Goal: Task Accomplishment & Management: Complete application form

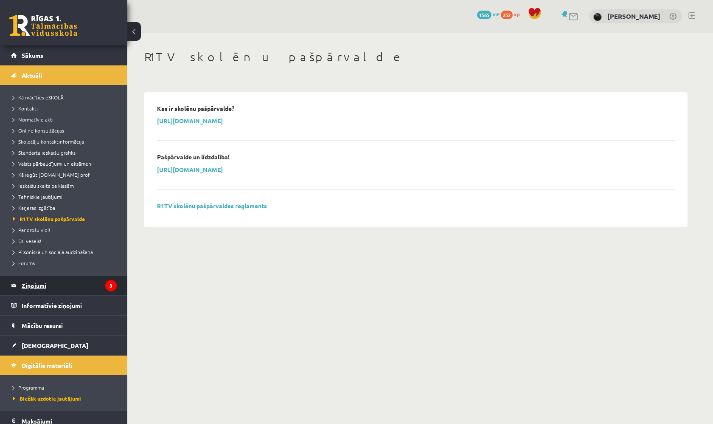
click at [80, 284] on legend "Ziņojumi 3" at bounding box center [69, 286] width 95 height 20
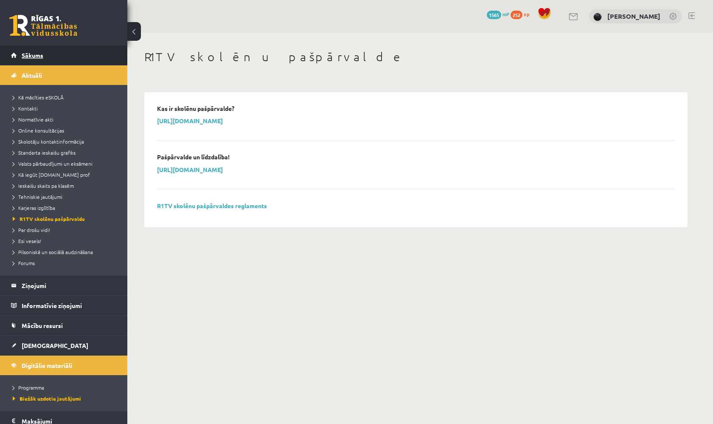
click at [79, 61] on link "Sākums" at bounding box center [64, 55] width 106 height 20
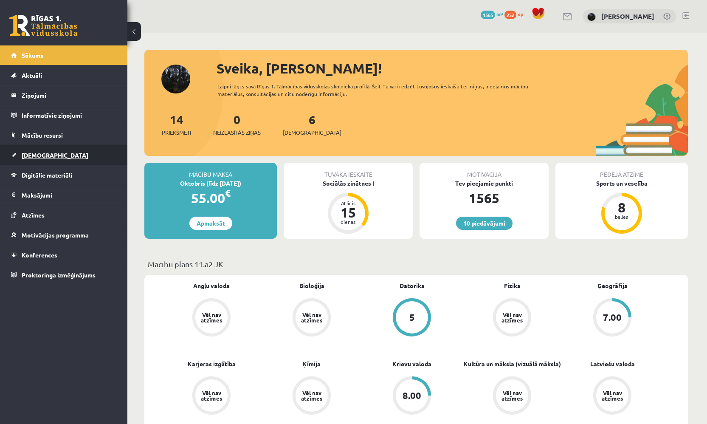
click at [78, 151] on link "[DEMOGRAPHIC_DATA]" at bounding box center [64, 155] width 106 height 20
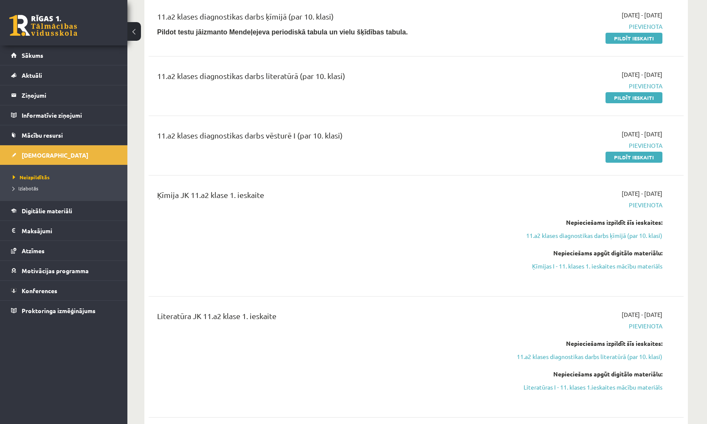
scroll to position [149, 0]
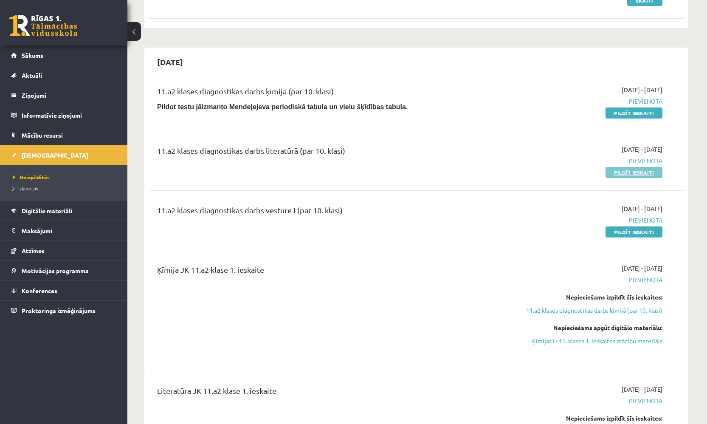
click at [640, 168] on link "Pildīt ieskaiti" at bounding box center [634, 172] width 57 height 11
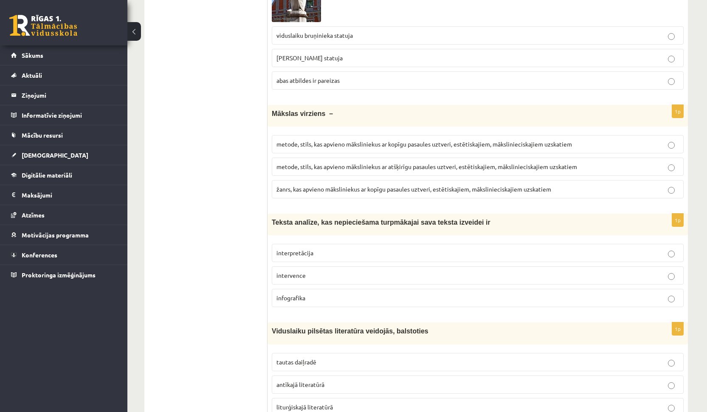
scroll to position [3140, 0]
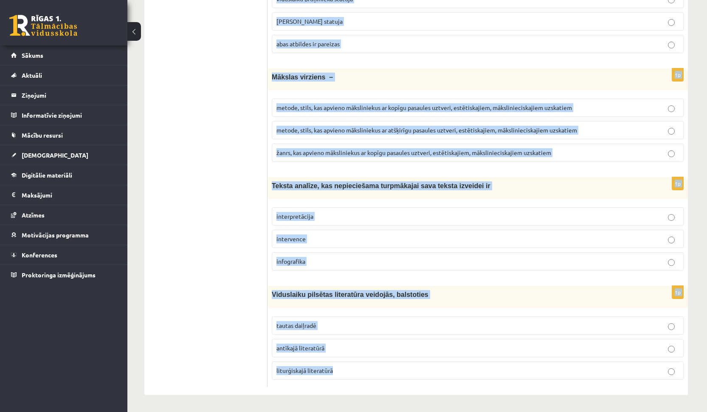
drag, startPoint x: 271, startPoint y: 108, endPoint x: 336, endPoint y: 411, distance: 310.5
copy form "Lore ipsumdo sitametc adip elitsedd eiusmodte incididun utlabo etdolorem aliqua…"
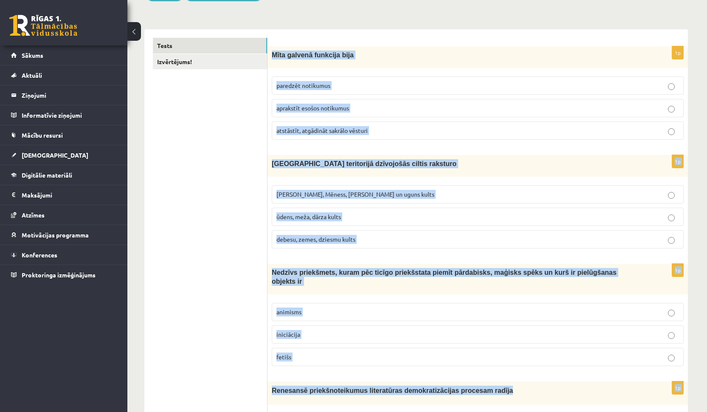
scroll to position [129, 0]
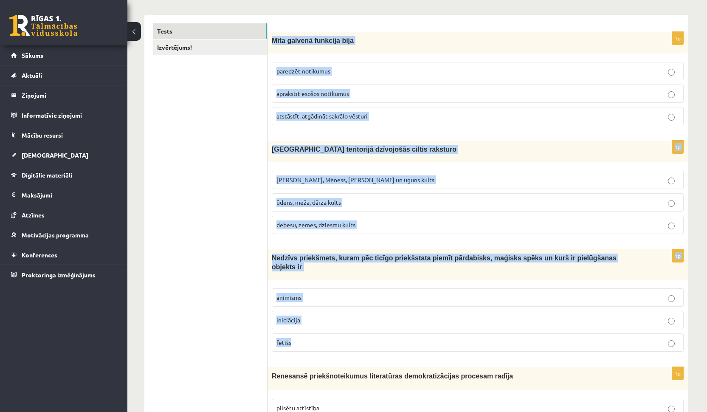
drag, startPoint x: 272, startPoint y: 85, endPoint x: 336, endPoint y: 340, distance: 262.7
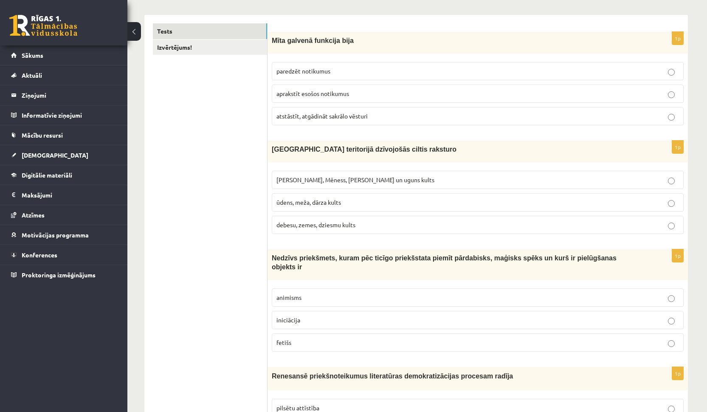
click at [400, 115] on p "atstāstīt, atgādināt sakrālo vēsturi" at bounding box center [477, 116] width 403 height 9
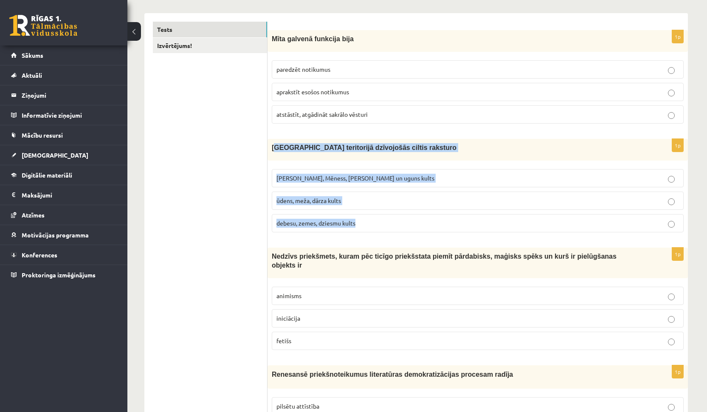
drag, startPoint x: 278, startPoint y: 148, endPoint x: 378, endPoint y: 227, distance: 127.6
click at [378, 227] on div "1p [GEOGRAPHIC_DATA] teritorijā dzīvojošās ciltis raksturo [PERSON_NAME], Mēnes…" at bounding box center [478, 189] width 420 height 100
copy div "atvijas teritorijā dzīvojošās ciltis raksturo Saules, Mēness, Pērkona un uguns …"
click at [376, 177] on span "[PERSON_NAME], Mēness, [PERSON_NAME] un uguns kults" at bounding box center [355, 178] width 158 height 8
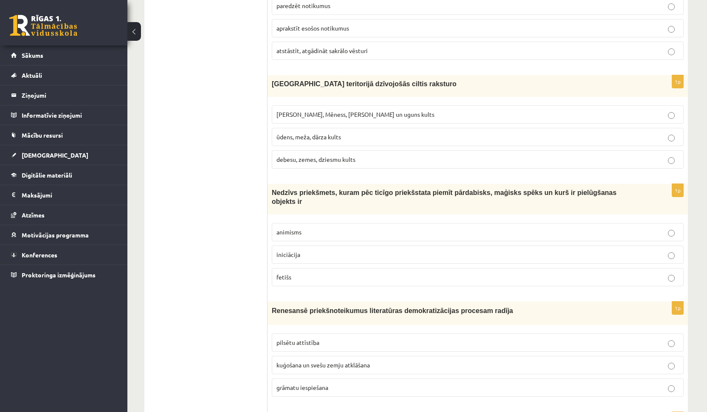
scroll to position [235, 0]
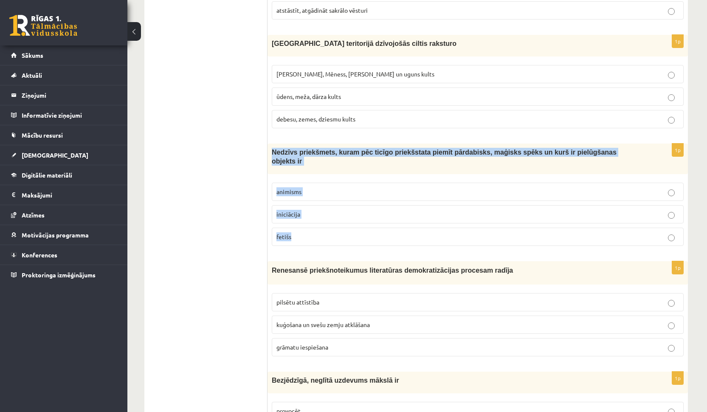
drag, startPoint x: 272, startPoint y: 153, endPoint x: 299, endPoint y: 253, distance: 103.3
click at [299, 253] on div "1p Nedzīvs priekšmets, kuram pēc ticīgo priekšstata piemīt pārdabisks, maģisks …" at bounding box center [478, 198] width 420 height 109
click at [304, 244] on label "fetišs" at bounding box center [478, 237] width 412 height 18
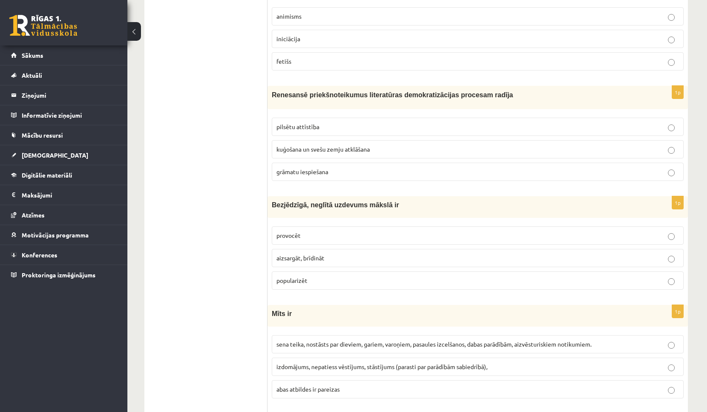
scroll to position [425, 0]
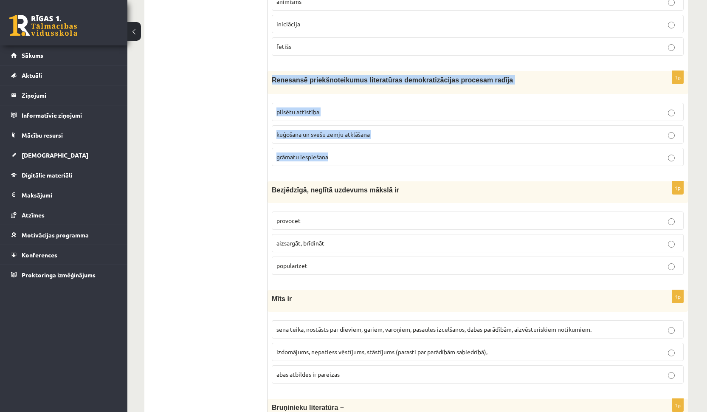
drag, startPoint x: 271, startPoint y: 80, endPoint x: 345, endPoint y: 171, distance: 116.9
click at [345, 171] on div "1p Renesansē priekšnoteikumus literatūras demokratizācijas procesam radīja pils…" at bounding box center [478, 121] width 420 height 101
copy div "Renesansē priekšnoteikumus literatūras demokratizācijas procesam radīja pilsētu…"
click at [380, 153] on p "grāmatu iespiešana" at bounding box center [477, 156] width 403 height 9
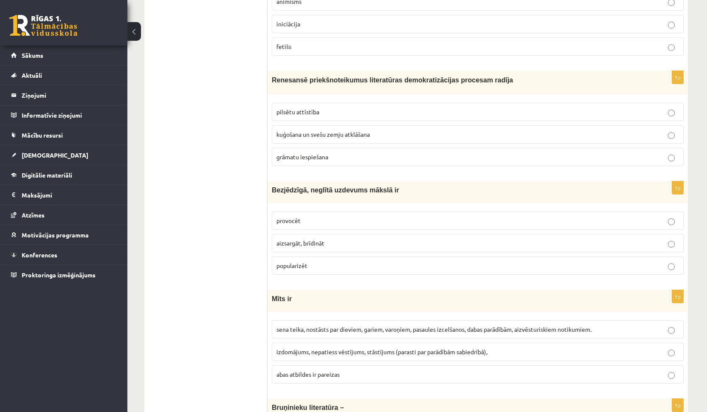
scroll to position [441, 0]
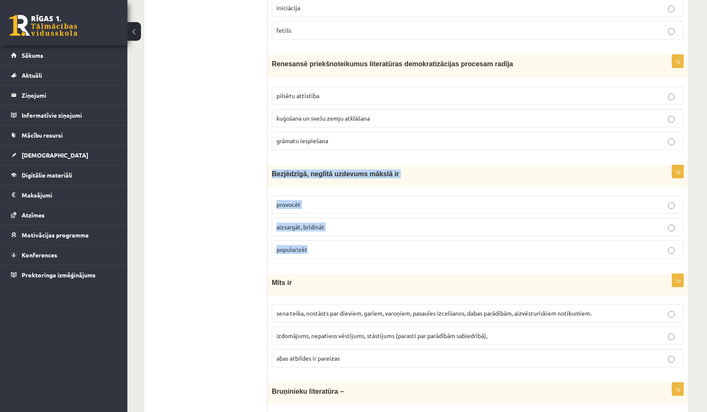
drag, startPoint x: 271, startPoint y: 175, endPoint x: 310, endPoint y: 255, distance: 89.4
click at [310, 255] on div "1p Bezjēdzīgā, neglītā uzdevums mākslā ir provocēt [GEOGRAPHIC_DATA], [GEOGRAPH…" at bounding box center [478, 215] width 420 height 100
copy div "Bezjēdzīgā, neglītā uzdevums mākslā ir provocēt aizsargāt, brīdināt popularizēt"
click at [341, 207] on p "provocēt" at bounding box center [477, 204] width 403 height 9
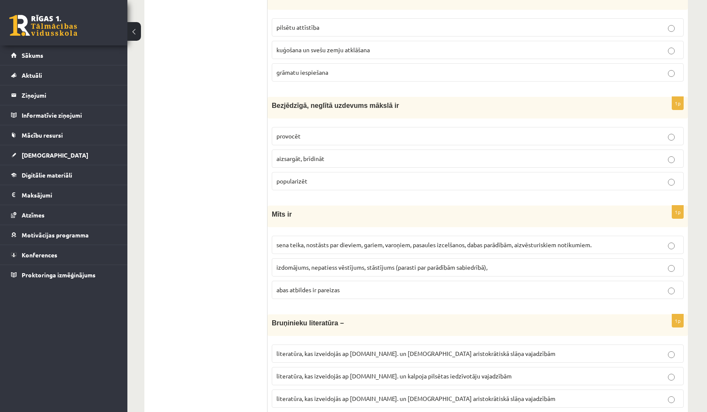
scroll to position [648, 0]
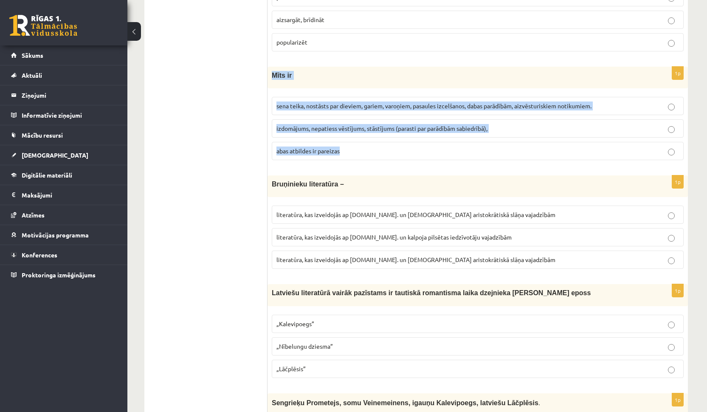
drag, startPoint x: 271, startPoint y: 76, endPoint x: 359, endPoint y: 155, distance: 118.2
click at [359, 155] on div "1p Mīts ir sena teika, nostāsts par dieviem, gariem, varoņiem, pasaules izcelša…" at bounding box center [478, 117] width 420 height 100
copy div "Mīts ir sena teika, nostāsts par dieviem, gariem, varoņiem, pasaules izcelšanos…"
click at [329, 153] on span "abas atbildes ir pareizas" at bounding box center [307, 151] width 63 height 8
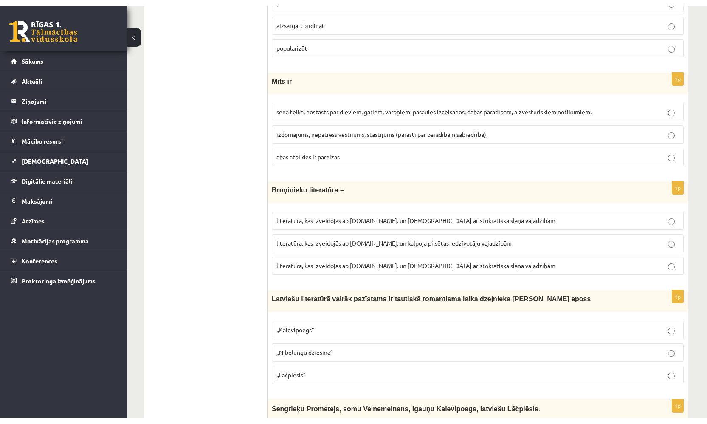
scroll to position [660, 0]
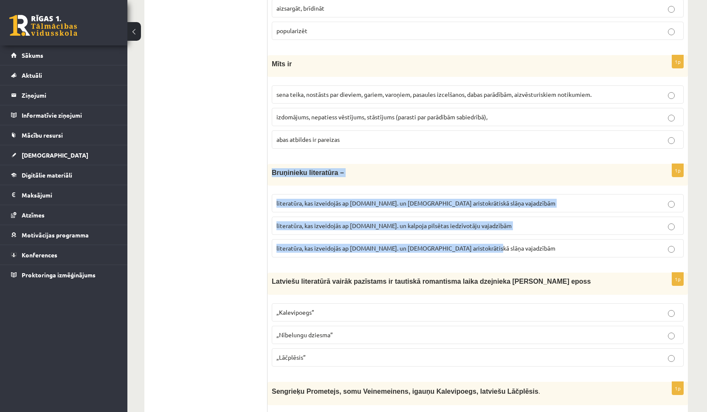
drag, startPoint x: 271, startPoint y: 172, endPoint x: 474, endPoint y: 256, distance: 219.4
click at [474, 256] on div "1p Bruņinieku literatūra – literatūra, kas izveidojās ap [DOMAIN_NAME]. un [DEM…" at bounding box center [478, 214] width 420 height 100
copy div "Bruņinieku literatūra – literatūra, kas izveidojās ap [DOMAIN_NAME]. un [DEMOGR…"
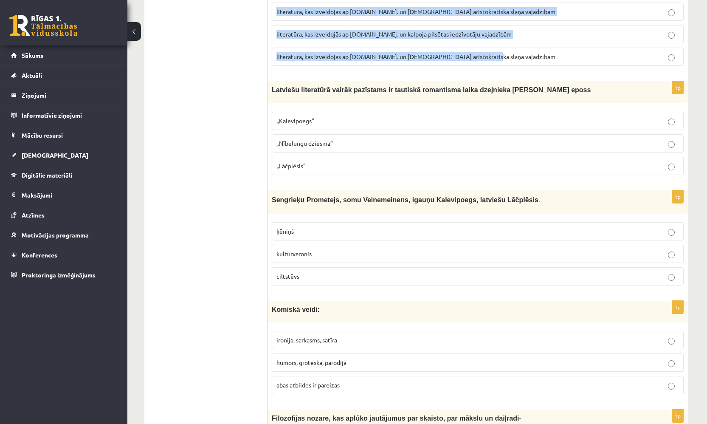
scroll to position [684, 0]
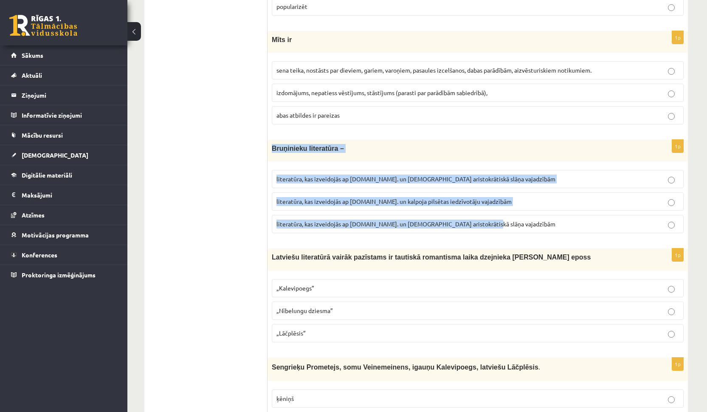
drag, startPoint x: 273, startPoint y: 147, endPoint x: 509, endPoint y: 227, distance: 249.5
click at [509, 227] on div "1p Bruņinieku literatūra – literatūra, kas izveidojās ap [DOMAIN_NAME]. un [DEM…" at bounding box center [478, 190] width 420 height 100
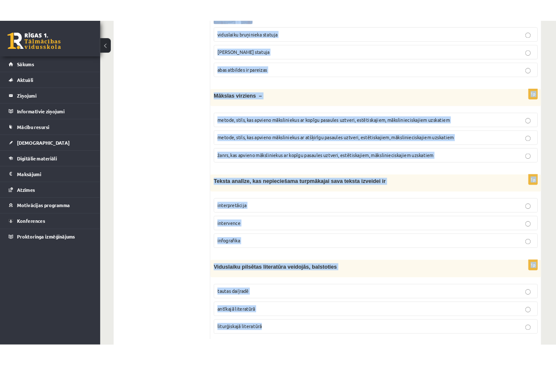
scroll to position [3140, 0]
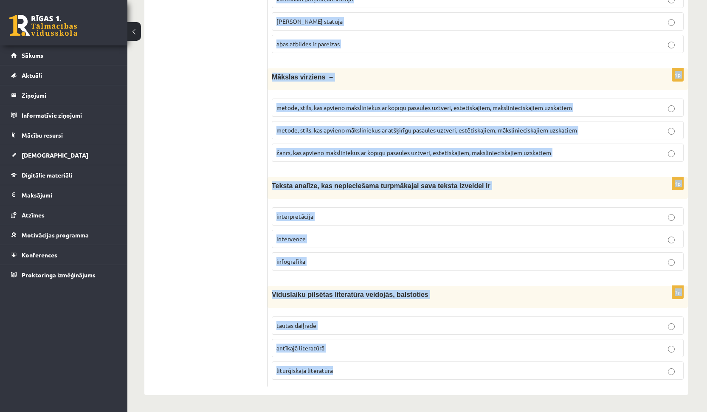
drag, startPoint x: 272, startPoint y: 112, endPoint x: 331, endPoint y: 411, distance: 305.5
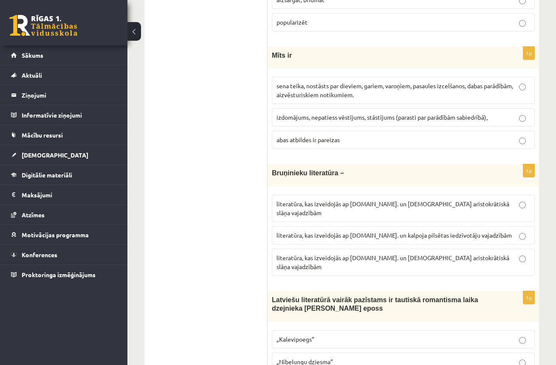
scroll to position [755, 0]
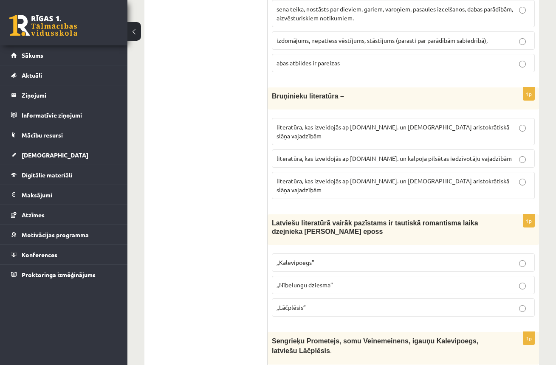
click at [325, 183] on fieldset "literatūra, kas izveidojās ap [DOMAIN_NAME]. un [DEMOGRAPHIC_DATA] aristokrātis…" at bounding box center [403, 158] width 263 height 88
click at [332, 172] on label "literatūra, kas izveidojās ap [DOMAIN_NAME]. un [DEMOGRAPHIC_DATA] aristokrātis…" at bounding box center [403, 185] width 263 height 27
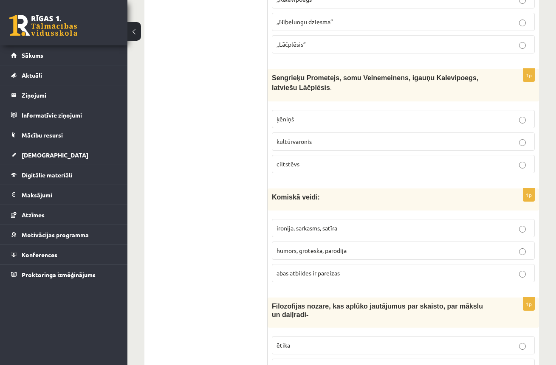
scroll to position [1090, 0]
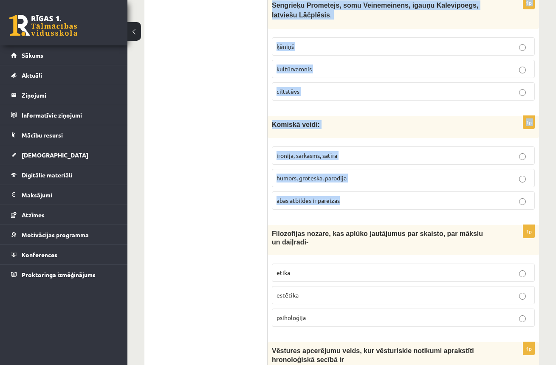
drag, startPoint x: 273, startPoint y: 78, endPoint x: 394, endPoint y: 191, distance: 166.1
copy form "Latviešu literatūrā vairāk pazīstams ir tautiskā romantisma laika dzejnieka [PE…"
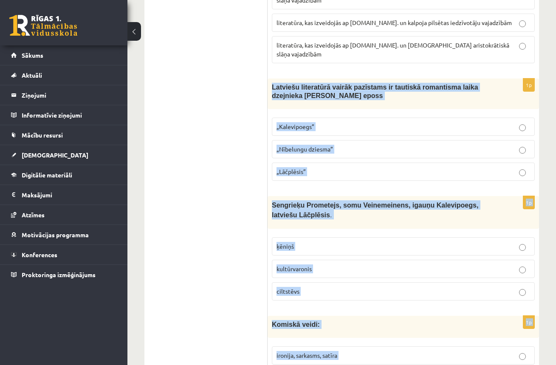
scroll to position [904, 0]
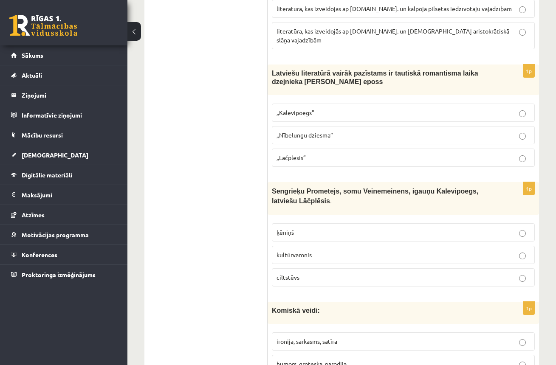
click at [310, 109] on span "„Kalevipoegs”" at bounding box center [295, 113] width 38 height 8
click at [315, 251] on p "kultūrvaronis" at bounding box center [403, 255] width 254 height 9
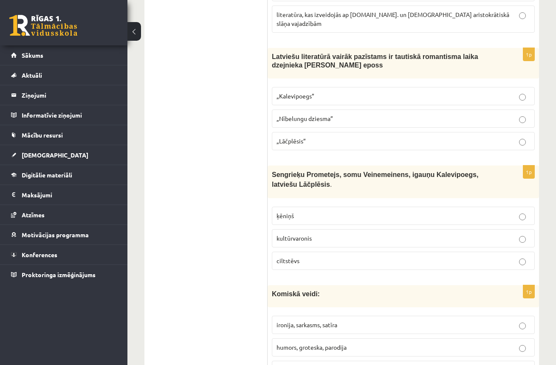
scroll to position [987, 0]
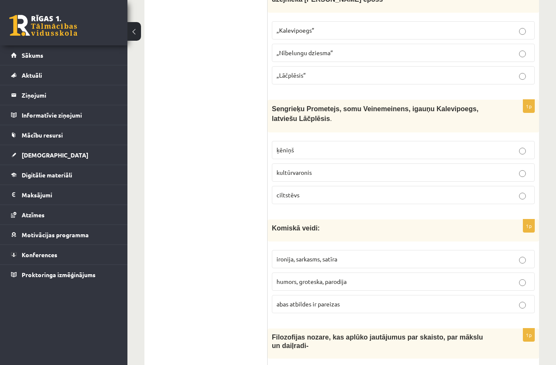
click at [313, 255] on span "ironija, sarkasms, satīra" at bounding box center [306, 259] width 61 height 8
click at [309, 278] on span "humors, groteska, parodija" at bounding box center [311, 282] width 70 height 8
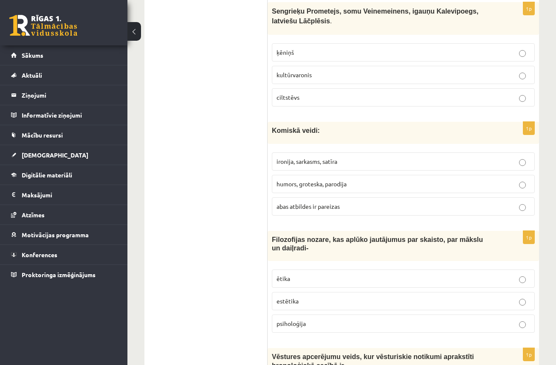
scroll to position [1099, 0]
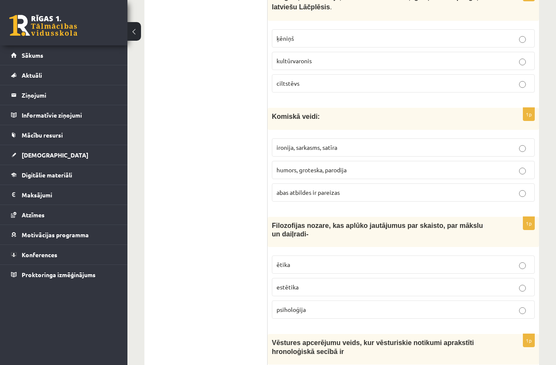
click at [296, 278] on label "estētika" at bounding box center [403, 287] width 263 height 18
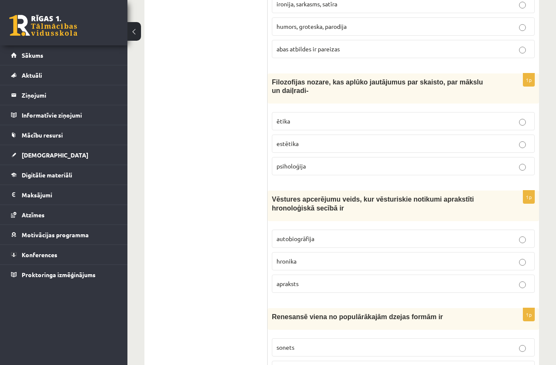
scroll to position [1261, 0]
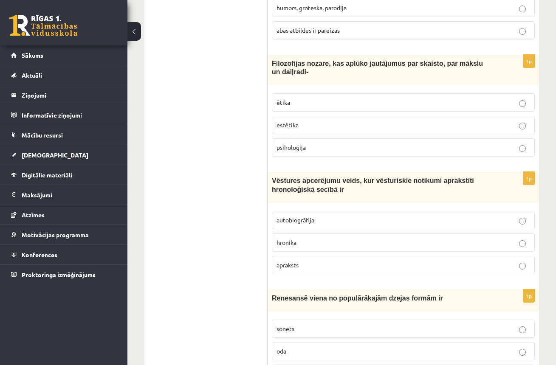
click at [299, 261] on p "apraksts" at bounding box center [403, 265] width 254 height 9
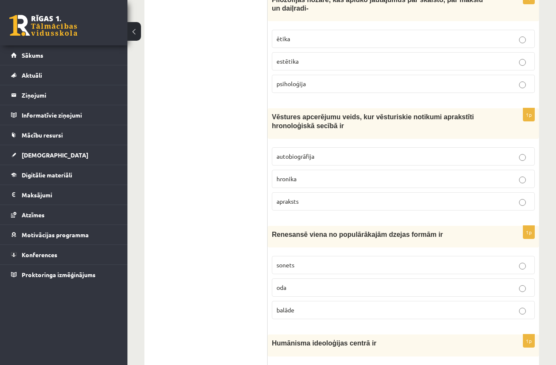
scroll to position [1460, 0]
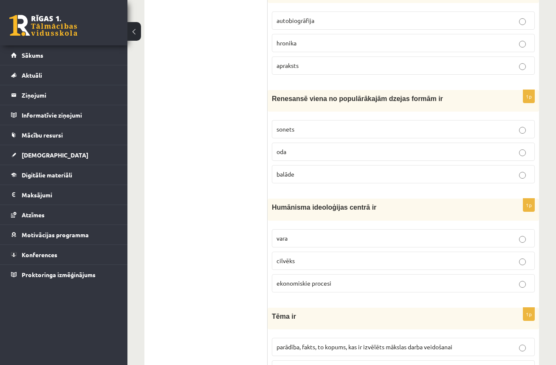
click at [320, 147] on p "oda" at bounding box center [403, 151] width 254 height 9
click at [351, 234] on p "vara" at bounding box center [403, 238] width 254 height 9
click at [348, 361] on label "motīvs" at bounding box center [403, 370] width 263 height 18
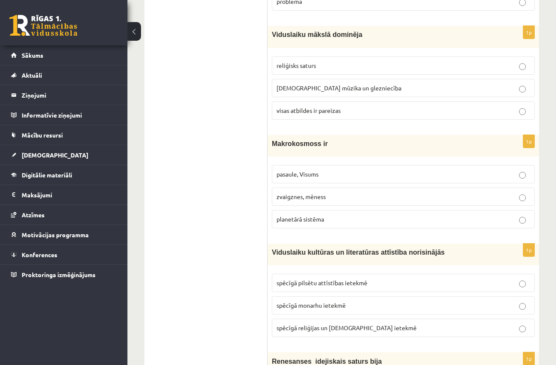
scroll to position [2032, 0]
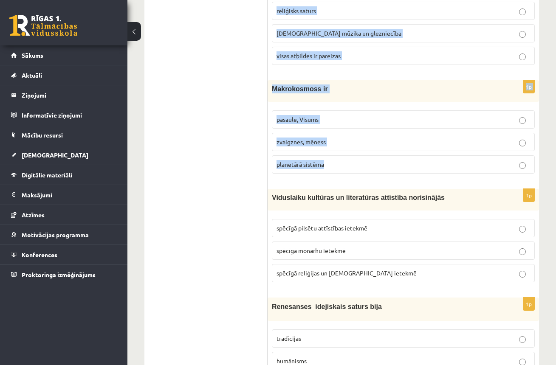
drag, startPoint x: 282, startPoint y: 78, endPoint x: 349, endPoint y: 153, distance: 100.1
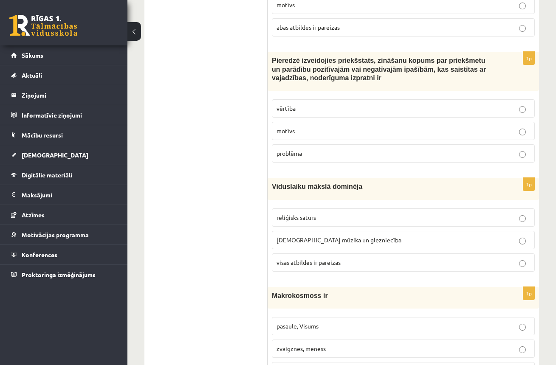
scroll to position [1827, 0]
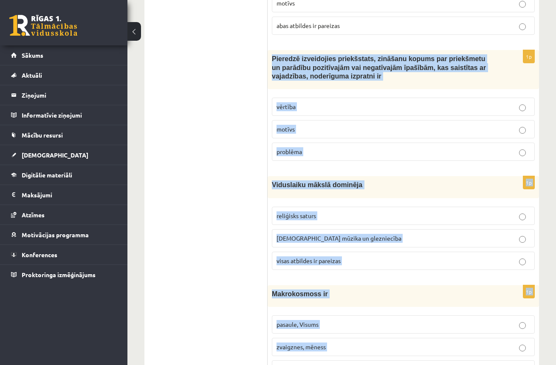
drag, startPoint x: 272, startPoint y: 44, endPoint x: 331, endPoint y: 361, distance: 322.2
click at [331, 361] on form "1p Mīta galvenā funkcija bija paredzēt notikumus aprakstīt esošos notikumus ats…" at bounding box center [403, 73] width 254 height 3494
copy form "Pieredzē izveidojies priekšstats, zināšanu kopums par priekšmetu un parādību po…"
click at [300, 102] on p "vērtība" at bounding box center [403, 106] width 254 height 9
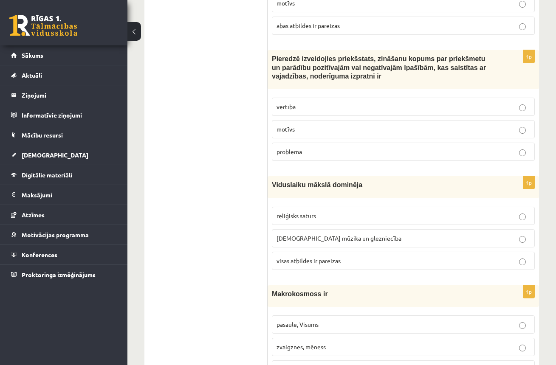
click at [324, 257] on span "visas atbildes ir pareizas" at bounding box center [308, 261] width 64 height 8
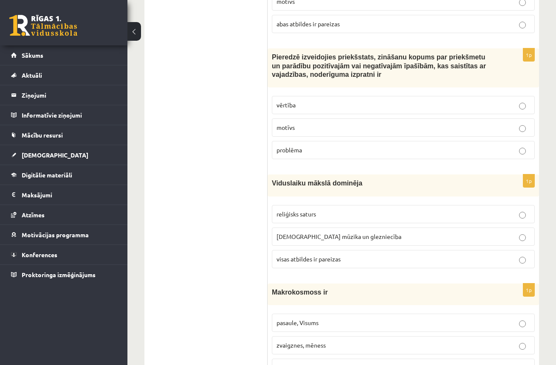
click at [311, 319] on span "pasaule, Visums" at bounding box center [297, 323] width 42 height 8
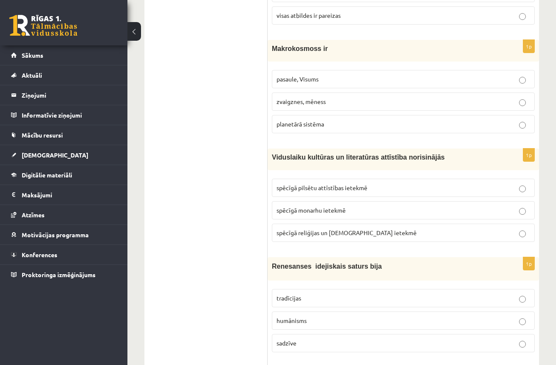
scroll to position [2086, 0]
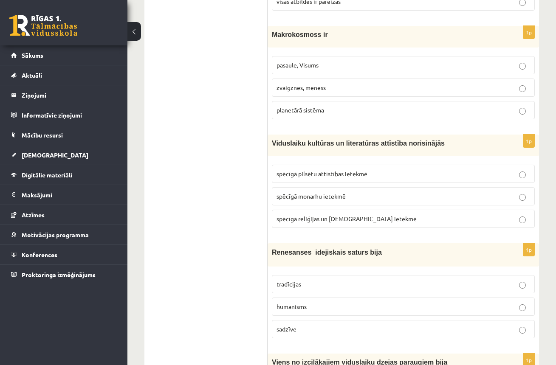
click at [332, 188] on label "spēcīgā monarhu ietekmē" at bounding box center [403, 196] width 263 height 18
click at [351, 302] on p "humānisms" at bounding box center [403, 306] width 254 height 9
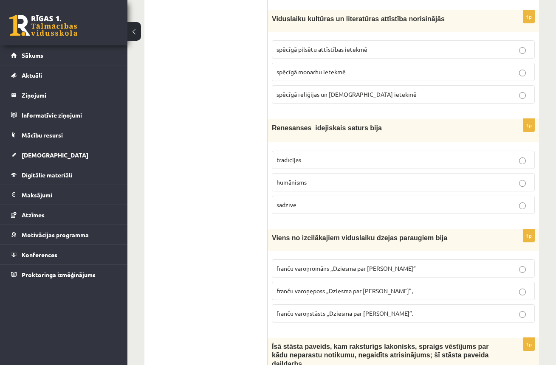
scroll to position [2214, 0]
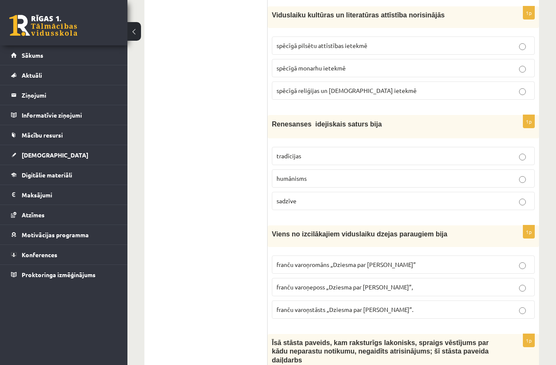
click at [333, 305] on p "franču varoņstāsts „Dziesma par [PERSON_NAME]”." at bounding box center [403, 309] width 254 height 9
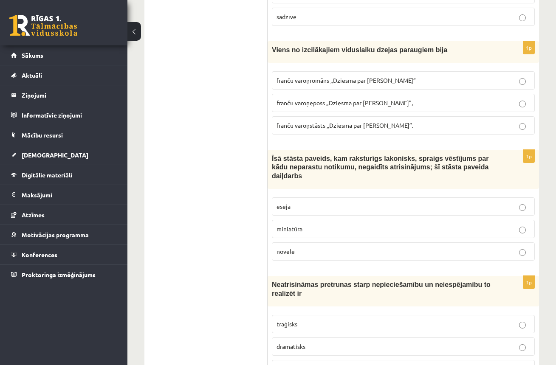
scroll to position [2480, 0]
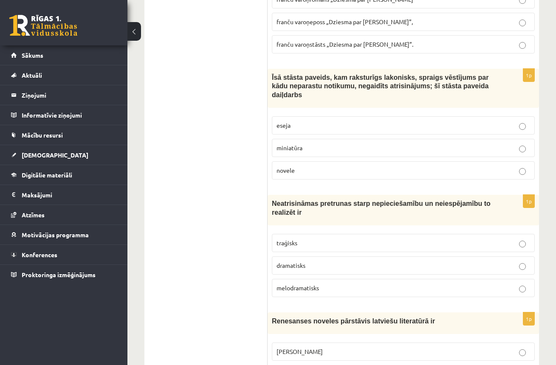
click at [305, 121] on p "eseja" at bounding box center [403, 125] width 254 height 9
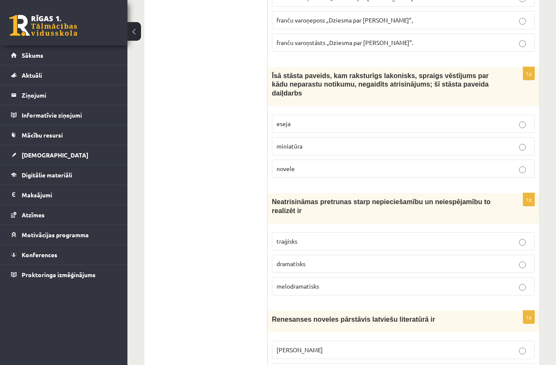
scroll to position [2483, 0]
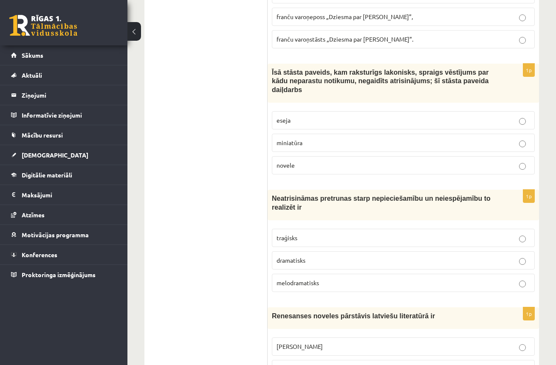
click at [280, 256] on span "dramatisks" at bounding box center [290, 260] width 29 height 8
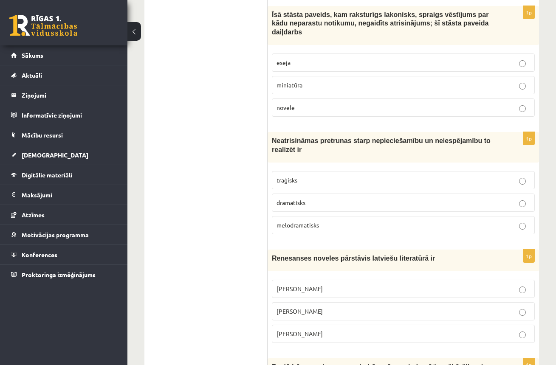
scroll to position [2598, 0]
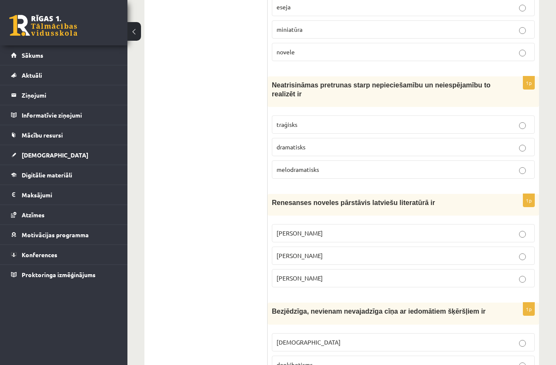
click at [358, 229] on p "[PERSON_NAME]" at bounding box center [403, 233] width 254 height 9
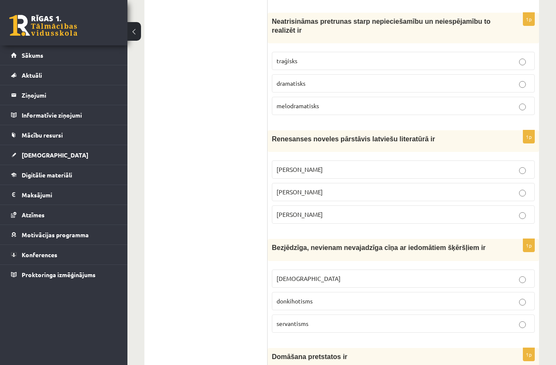
scroll to position [2722, 0]
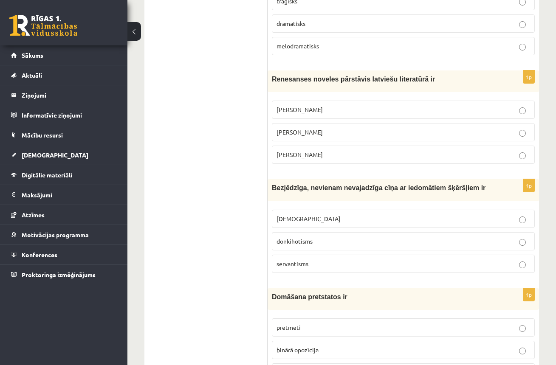
click at [297, 260] on span "servantisms" at bounding box center [292, 264] width 32 height 8
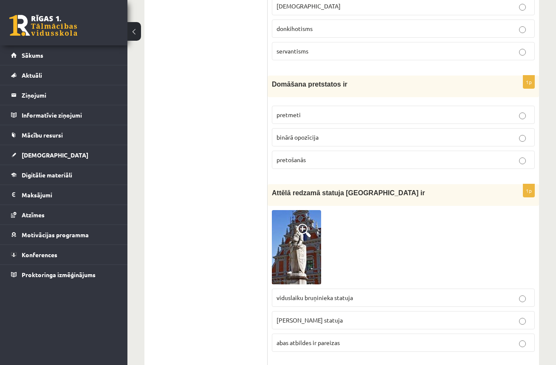
scroll to position [2942, 0]
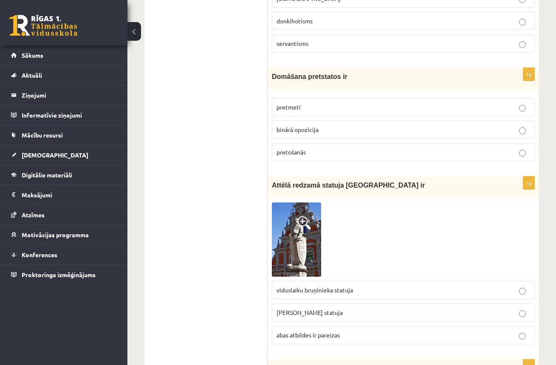
click at [293, 126] on span "binārā opozīcija" at bounding box center [297, 130] width 42 height 8
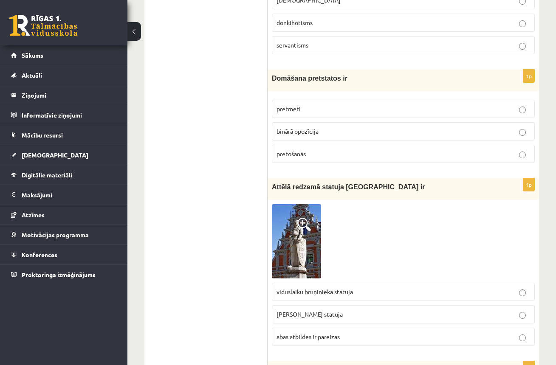
scroll to position [2928, 0]
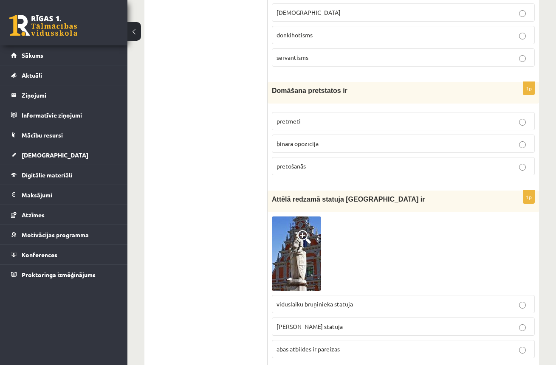
click at [328, 157] on label "pretošanās" at bounding box center [403, 166] width 263 height 18
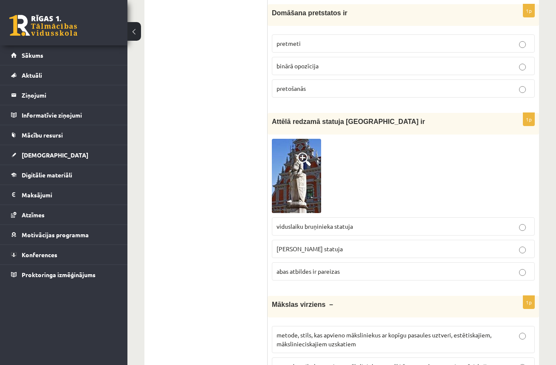
scroll to position [3008, 0]
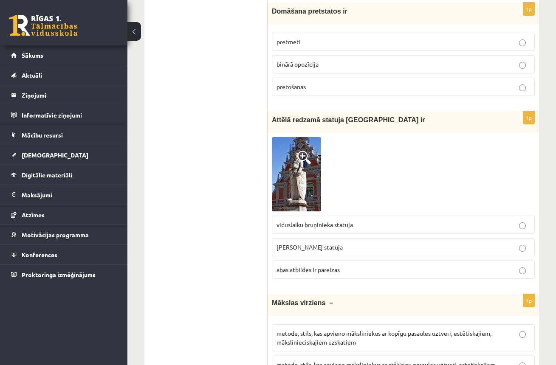
click at [285, 221] on span "viduslaiku bruņinieka statuja" at bounding box center [314, 225] width 76 height 8
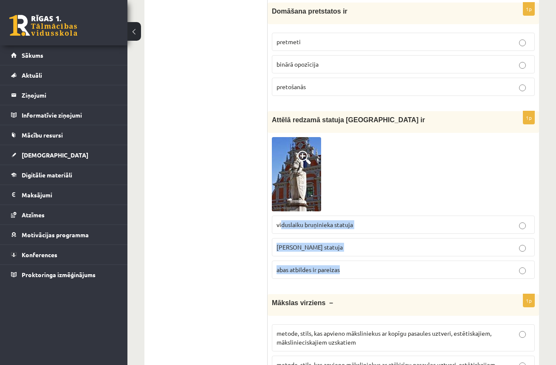
drag, startPoint x: 282, startPoint y: 214, endPoint x: 329, endPoint y: 261, distance: 67.0
click at [338, 263] on fieldset "viduslaiku bruņinieka statuja [PERSON_NAME] statuja [PERSON_NAME] atbildes ir p…" at bounding box center [403, 246] width 263 height 70
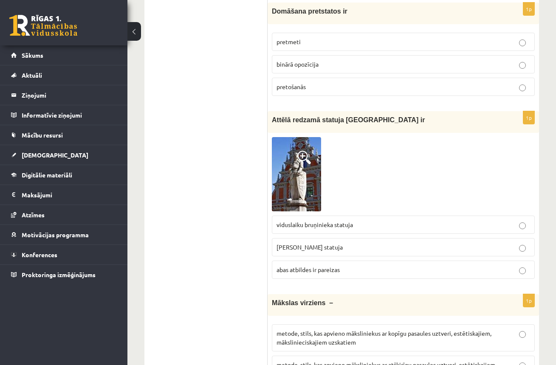
drag, startPoint x: 276, startPoint y: 236, endPoint x: 327, endPoint y: 234, distance: 50.2
click at [327, 243] on p "[PERSON_NAME] statuja" at bounding box center [403, 247] width 254 height 9
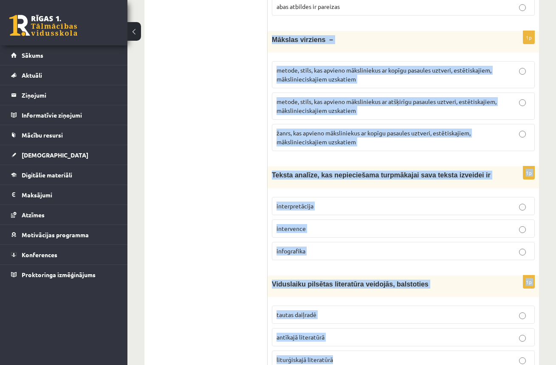
scroll to position [3294, 0]
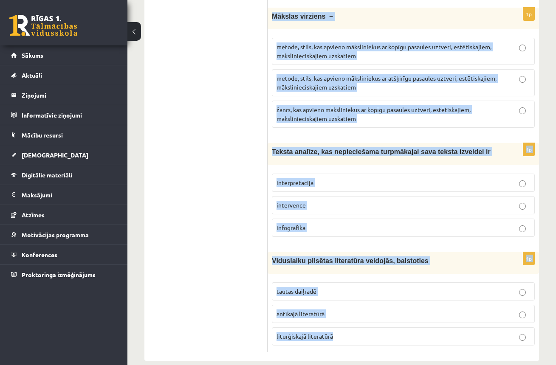
drag, startPoint x: 271, startPoint y: 52, endPoint x: 341, endPoint y: 336, distance: 292.6
copy form "Mākslas virziens – metode, stils, kas apvieno māksliniekus ar kopīgu pasaules u…"
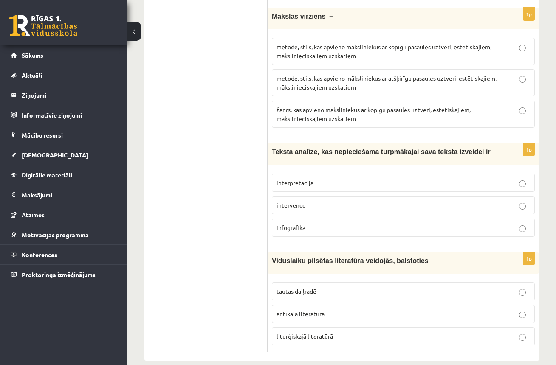
click at [376, 106] on span "žanrs, kas apvieno māksliniekus ar kopīgu pasaules uztveri, estētiskajiem, māks…" at bounding box center [373, 114] width 194 height 17
click at [348, 44] on span "metode, stils, kas apvieno māksliniekus ar kopīgu pasaules uztveri, estētiskaji…" at bounding box center [383, 51] width 215 height 17
click at [285, 178] on p "interpretācija" at bounding box center [403, 182] width 254 height 9
click at [315, 285] on label "tautas daiļradē" at bounding box center [403, 291] width 263 height 18
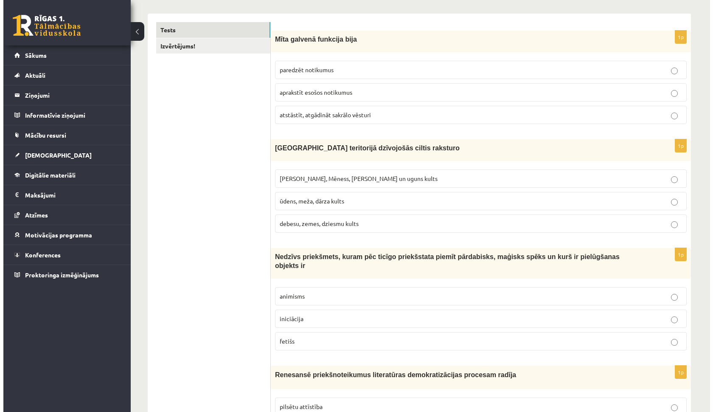
scroll to position [0, 0]
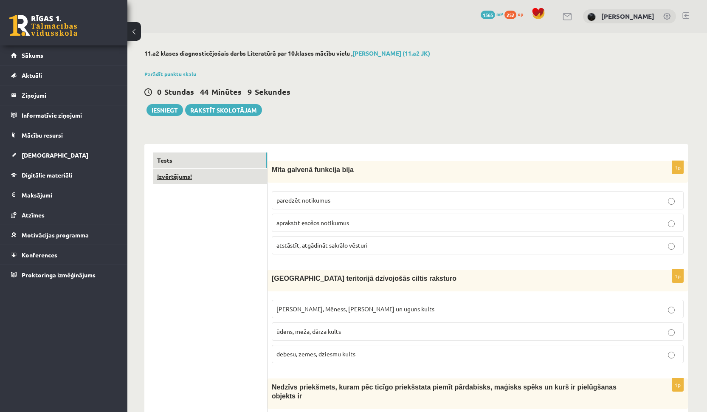
click at [204, 173] on link "Izvērtējums!" at bounding box center [210, 177] width 114 height 16
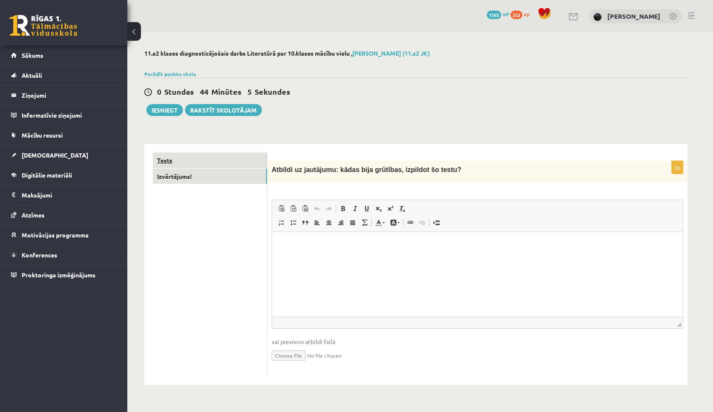
click at [214, 157] on link "Tests" at bounding box center [210, 160] width 114 height 16
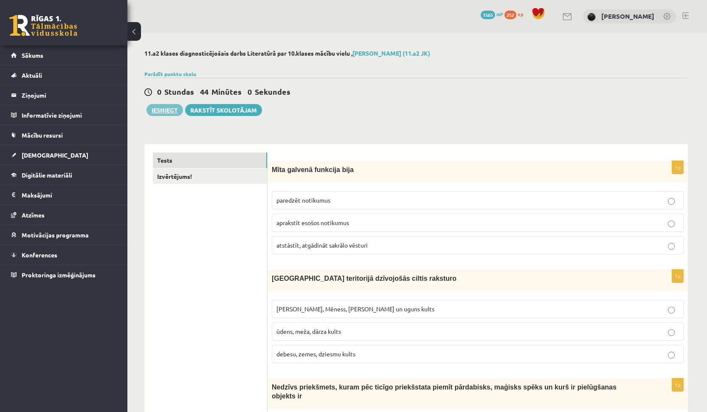
click at [165, 108] on button "Iesniegt" at bounding box center [164, 110] width 37 height 12
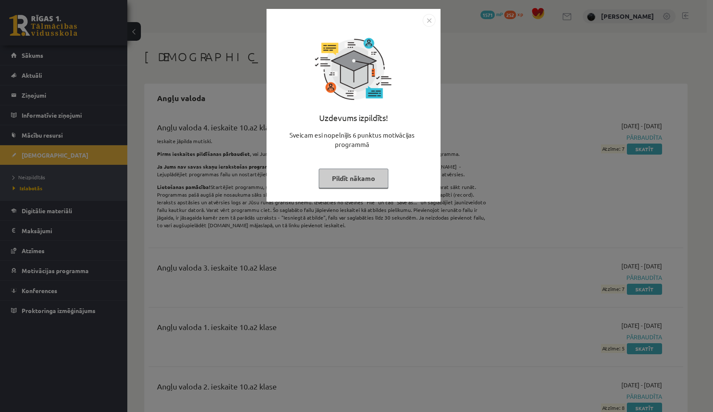
click at [428, 15] on img "Close" at bounding box center [429, 20] width 13 height 13
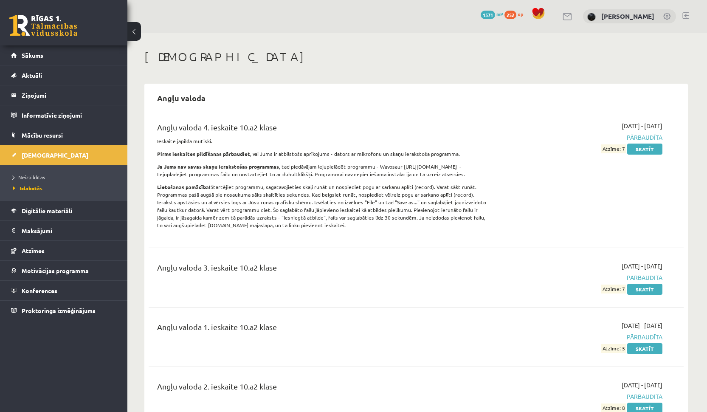
click at [58, 39] on div "0 Dāvanas 1571 mP 252 xp" at bounding box center [63, 22] width 127 height 45
click at [58, 30] on link at bounding box center [43, 25] width 68 height 21
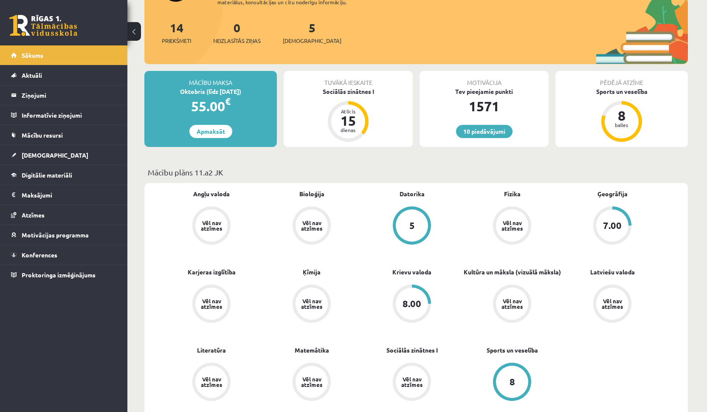
scroll to position [149, 0]
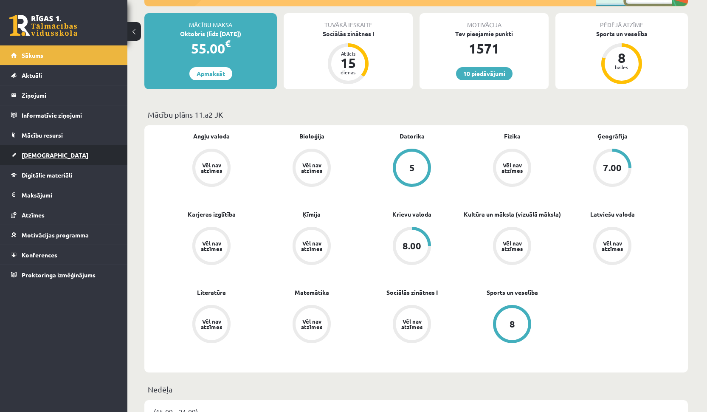
click at [84, 153] on link "[DEMOGRAPHIC_DATA]" at bounding box center [64, 155] width 106 height 20
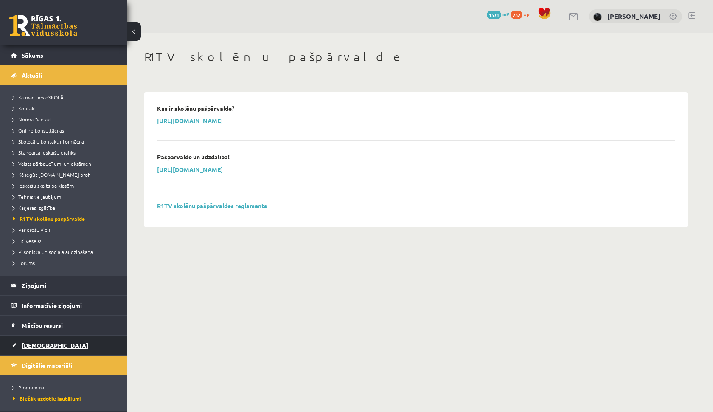
click at [62, 341] on link "[DEMOGRAPHIC_DATA]" at bounding box center [64, 345] width 106 height 20
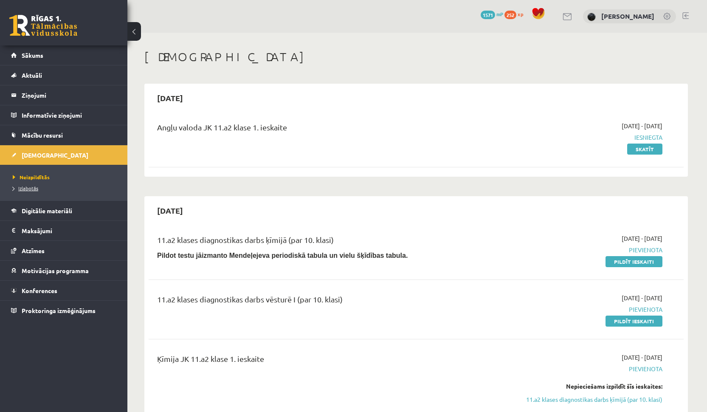
click at [31, 189] on span "Izlabotās" at bounding box center [25, 188] width 25 height 7
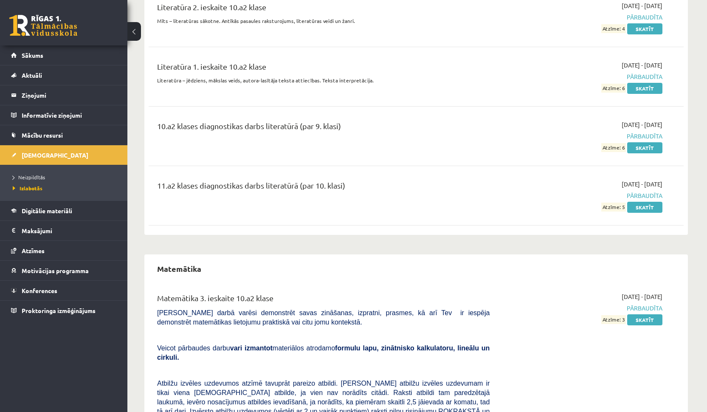
scroll to position [3879, 0]
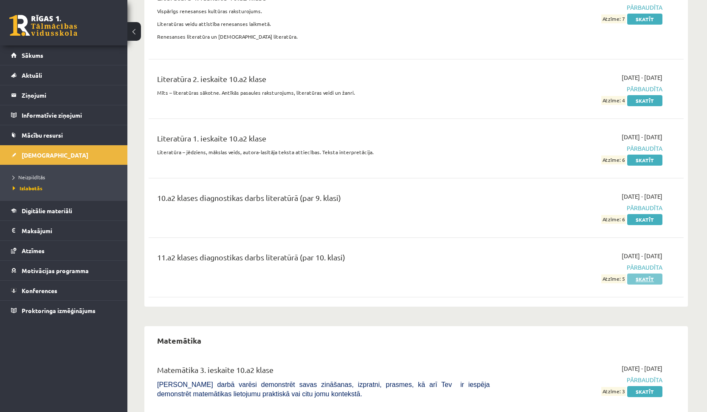
click at [642, 273] on link "Skatīt" at bounding box center [644, 278] width 35 height 11
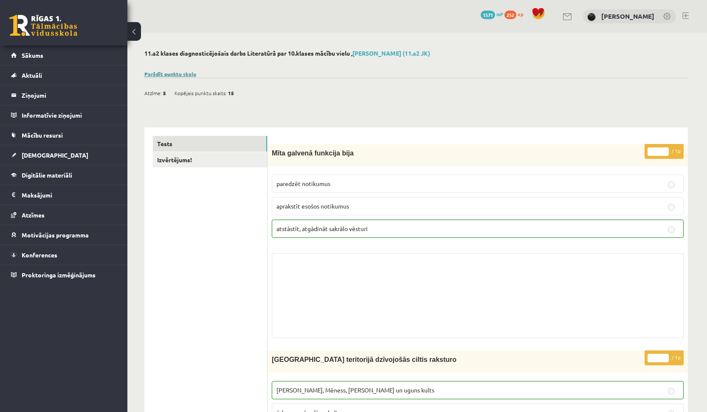
click at [177, 73] on link "Parādīt punktu skalu" at bounding box center [170, 73] width 52 height 7
